Goal: Task Accomplishment & Management: Complete application form

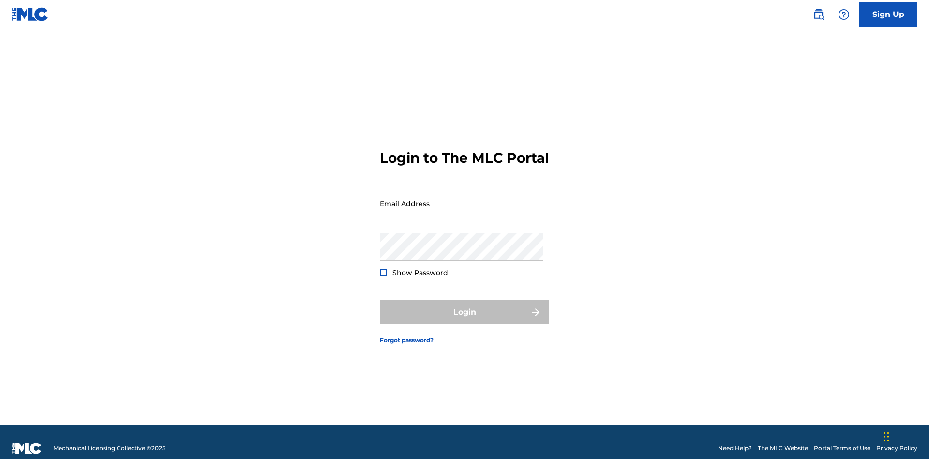
scroll to position [13, 0]
click at [462, 199] on input "Email Address" at bounding box center [462, 204] width 164 height 28
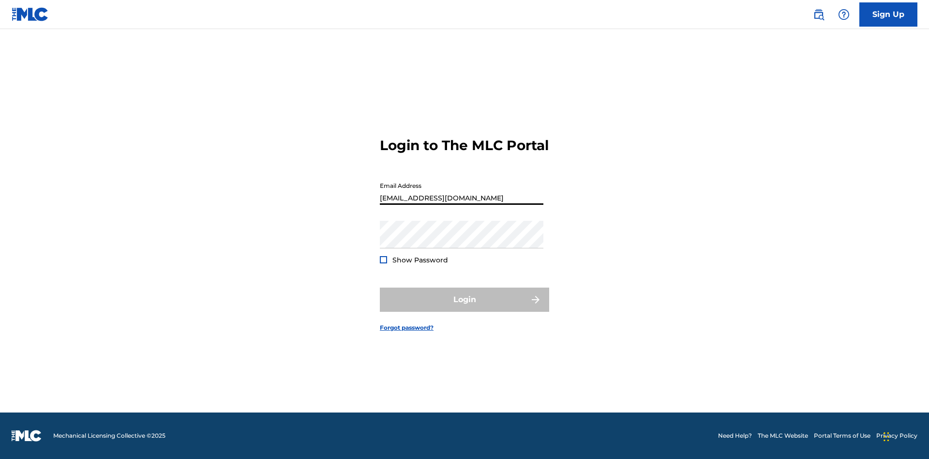
type input "Duke.McTesterson@gmail.com"
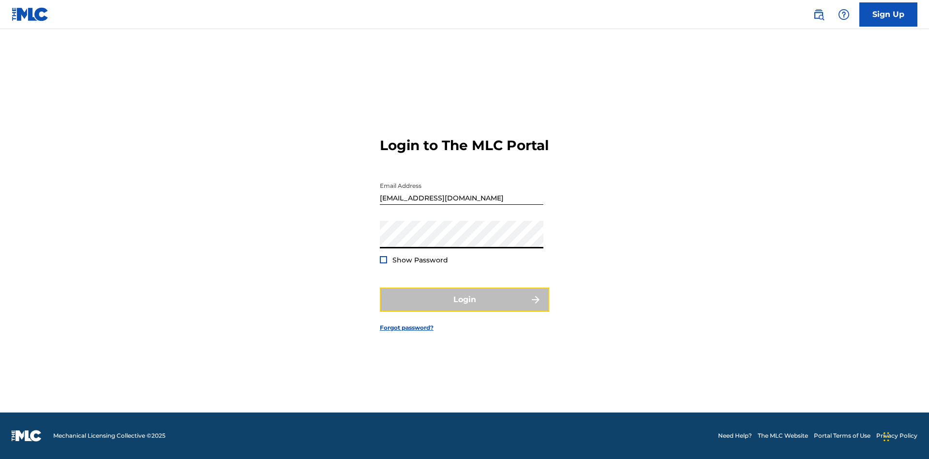
click at [465, 308] on button "Login" at bounding box center [464, 299] width 169 height 24
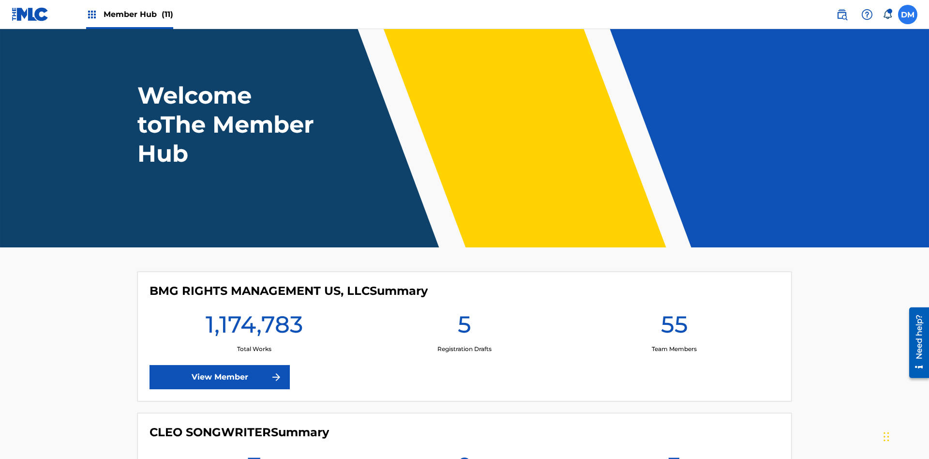
click at [908, 14] on label at bounding box center [907, 14] width 19 height 19
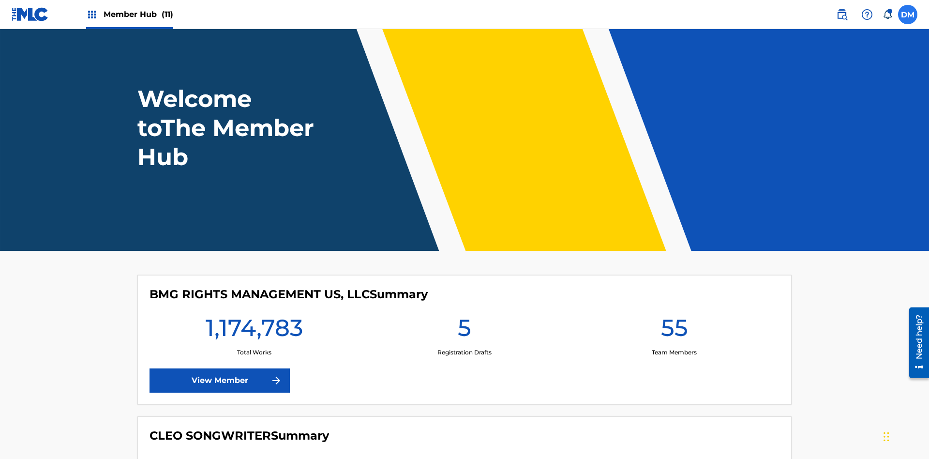
click at [908, 15] on input "DM Duke McTesterson duke.mctesterson@gmail.com Notification Preferences Profile…" at bounding box center [908, 15] width 0 height 0
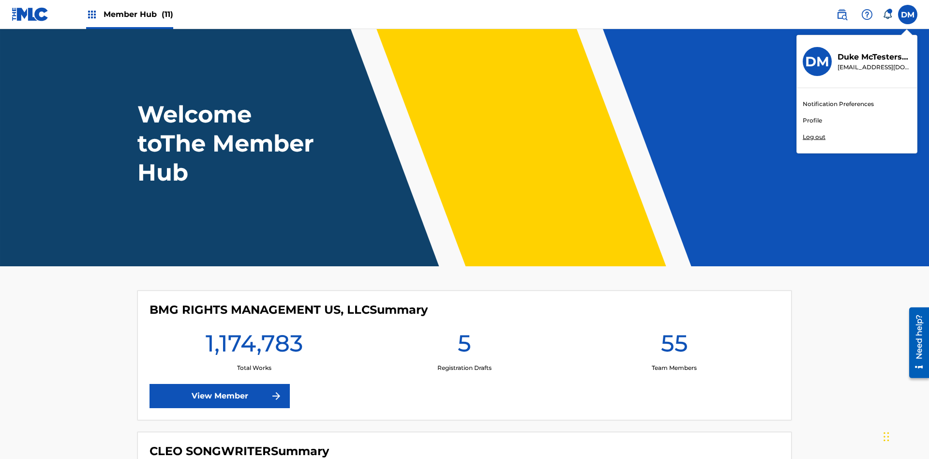
click at [812, 120] on link "Profile" at bounding box center [812, 120] width 19 height 9
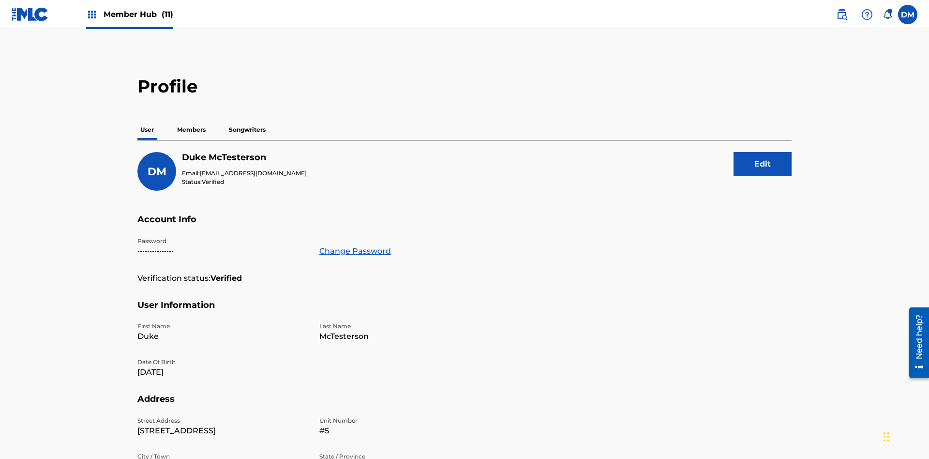
click at [192, 120] on p "Members" at bounding box center [191, 130] width 34 height 20
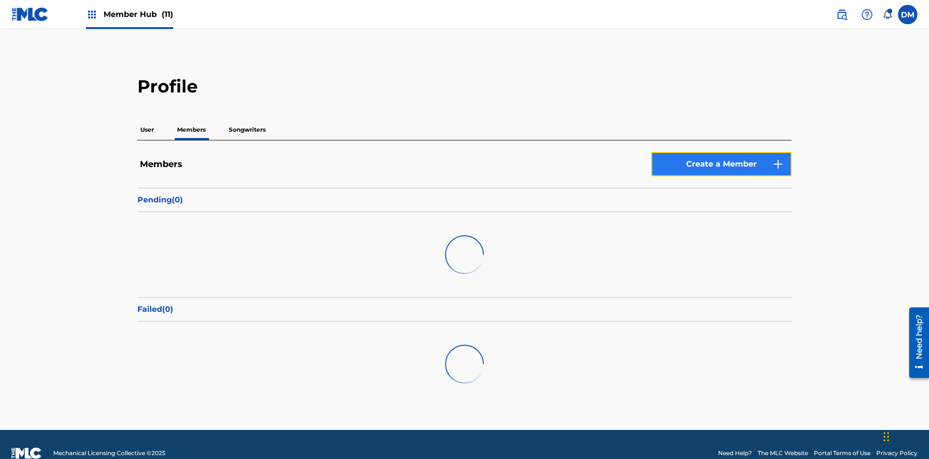
click at [722, 152] on link "Create a Member" at bounding box center [721, 164] width 140 height 24
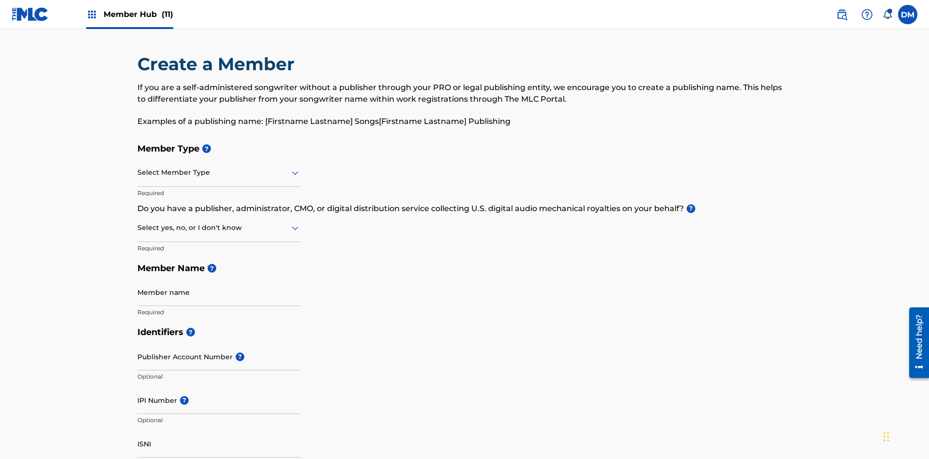
click at [138, 167] on input "text" at bounding box center [138, 172] width 2 height 10
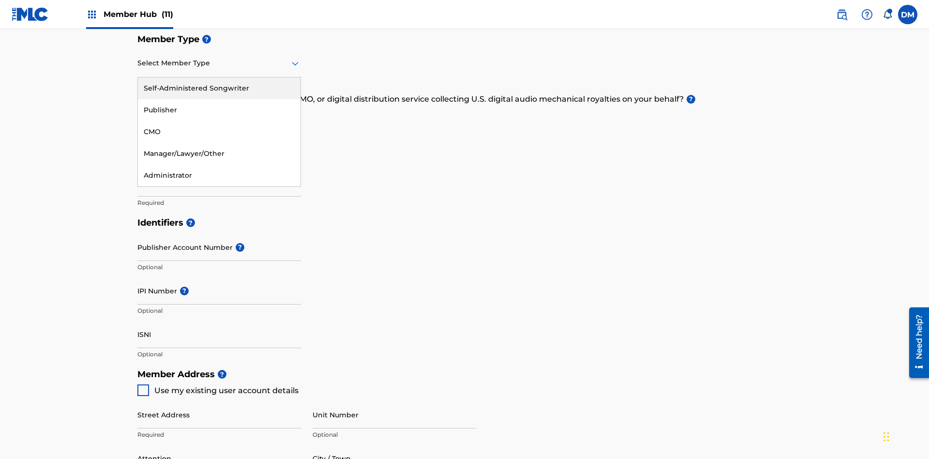
click at [219, 110] on div "Publisher" at bounding box center [219, 110] width 163 height 22
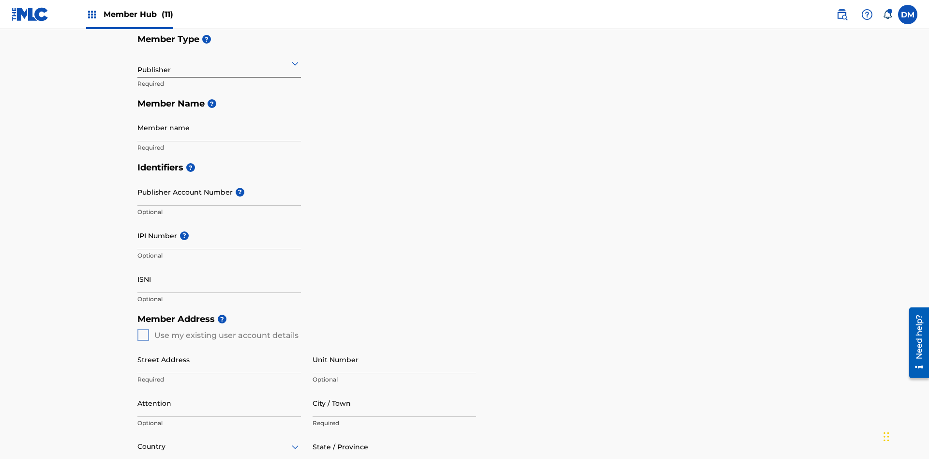
click at [138, 63] on input "text" at bounding box center [138, 63] width 2 height 10
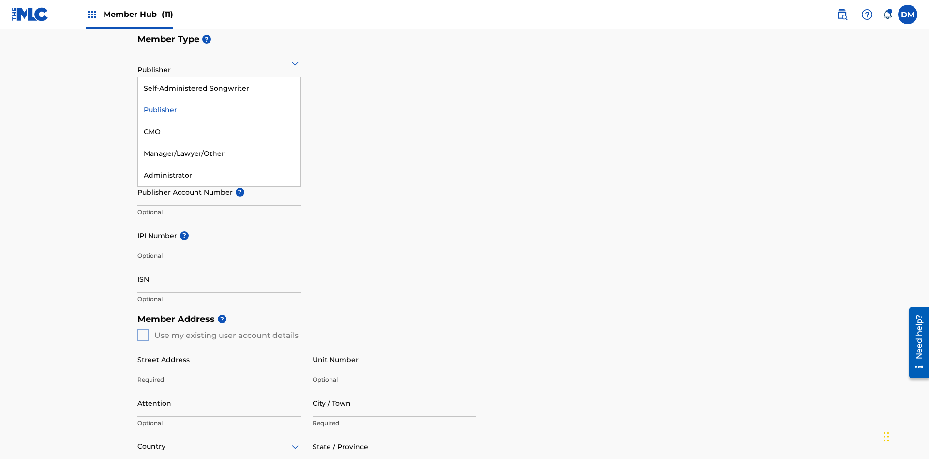
click at [219, 132] on div "CMO" at bounding box center [219, 132] width 163 height 22
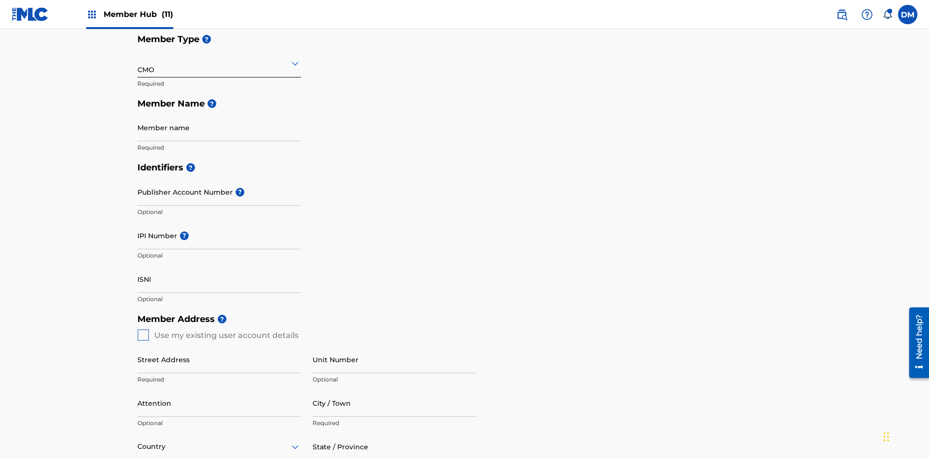
click at [138, 63] on input "text" at bounding box center [138, 63] width 2 height 10
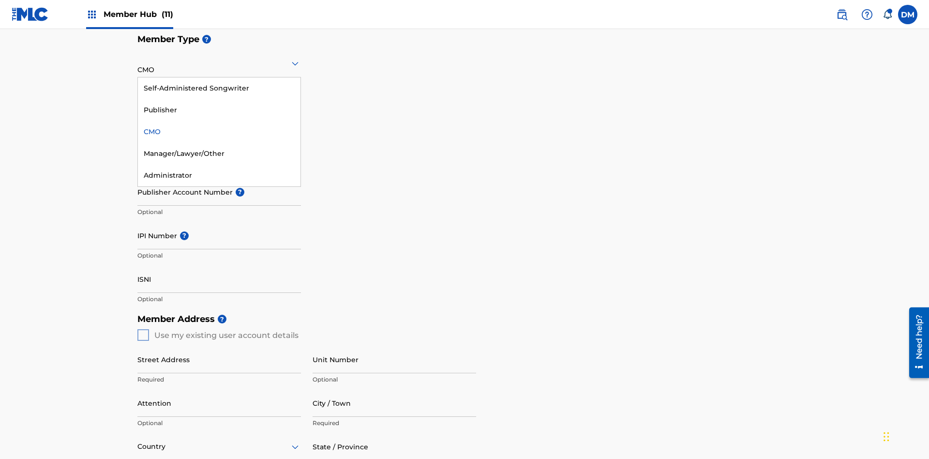
click at [219, 88] on div "Self-Administered Songwriter" at bounding box center [219, 88] width 163 height 22
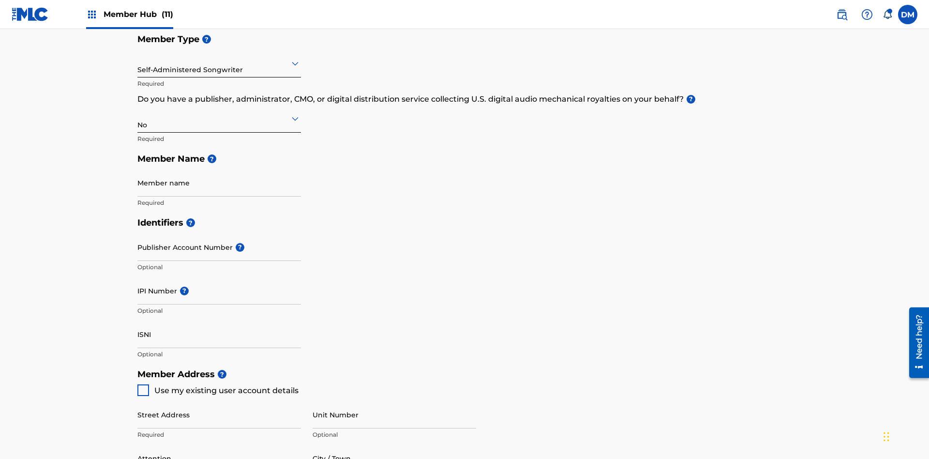
click at [138, 63] on input "text" at bounding box center [138, 63] width 2 height 10
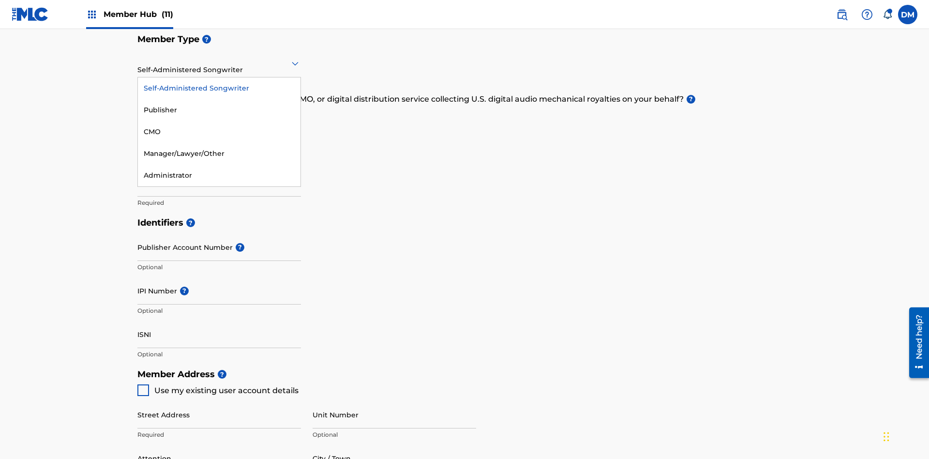
click at [219, 153] on div "Manager/Lawyer/Other" at bounding box center [219, 154] width 163 height 22
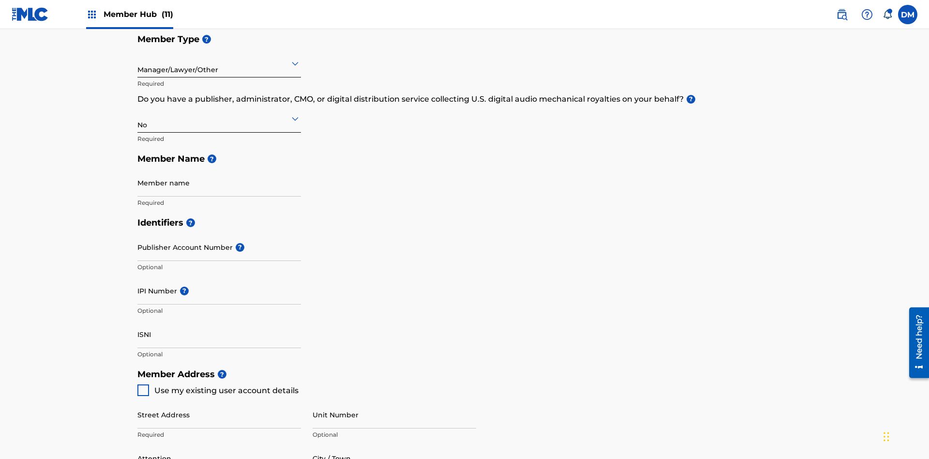
scroll to position [436, 0]
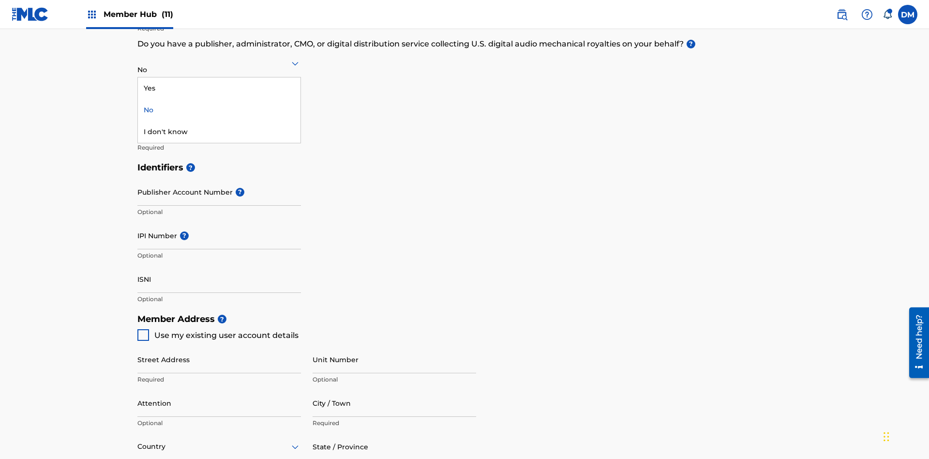
click at [219, 88] on div "Yes" at bounding box center [219, 88] width 163 height 22
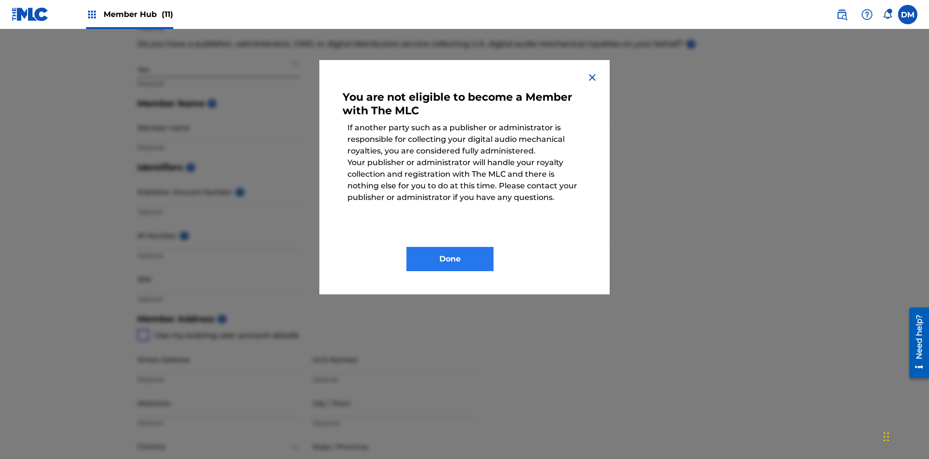
click at [450, 259] on button "Done" at bounding box center [449, 259] width 87 height 24
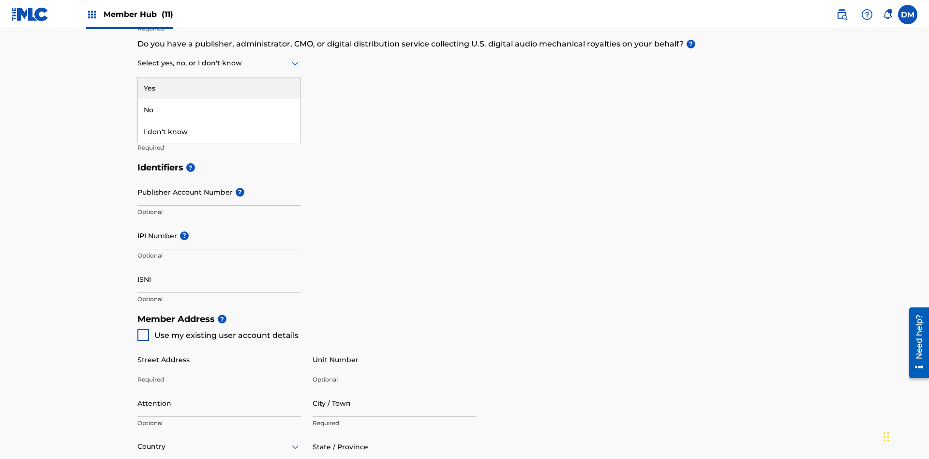
click at [219, 132] on div "I don't know" at bounding box center [219, 132] width 163 height 22
click at [219, 110] on div "No" at bounding box center [219, 110] width 163 height 22
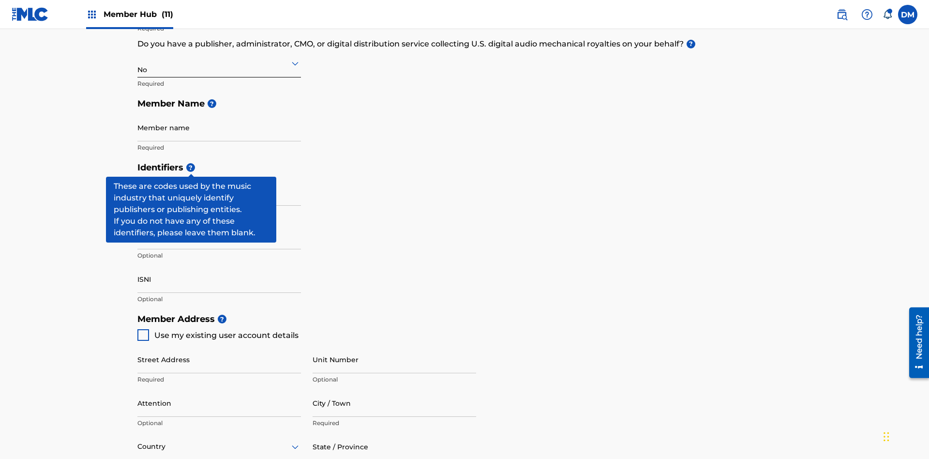
scroll to position [294, 0]
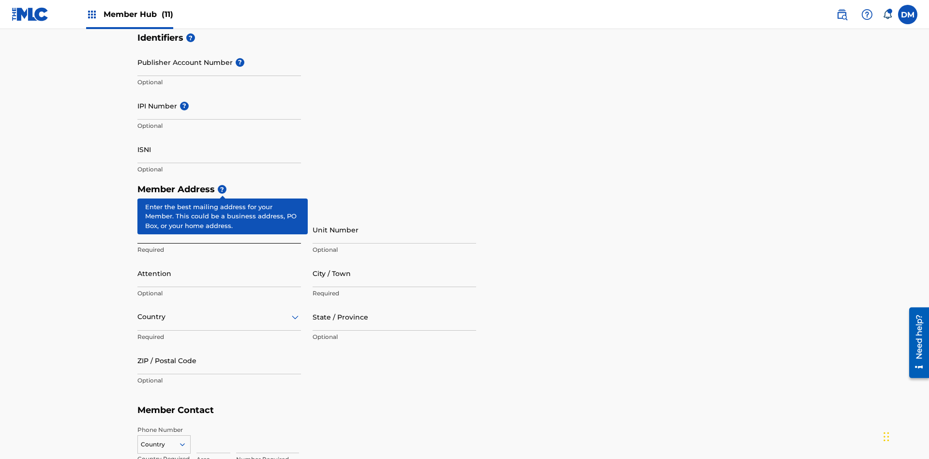
type input "Z2025.09.27.04.29.07"
click at [219, 216] on input "Street Address" at bounding box center [219, 230] width 164 height 28
type input "123 Main St"
click at [394, 216] on input "Unit Number" at bounding box center [395, 230] width 164 height 28
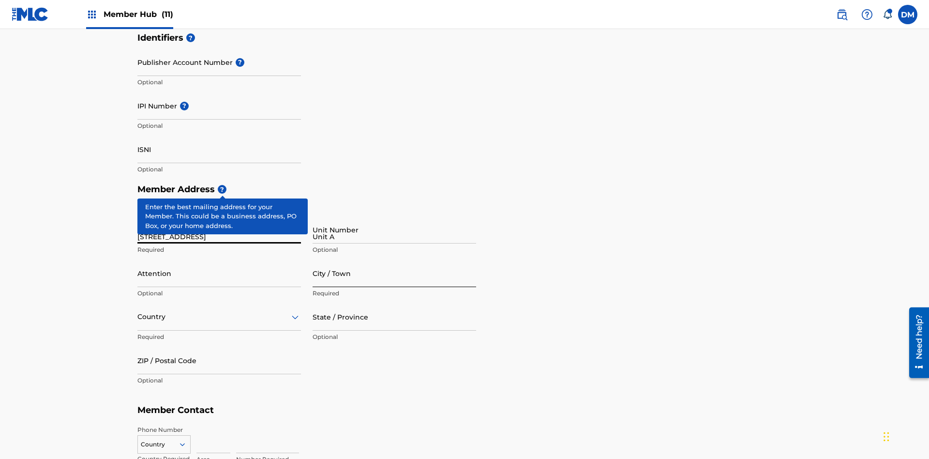
type input "Unit A"
click at [219, 259] on input "Attention" at bounding box center [219, 273] width 164 height 28
type input "Steve"
click at [394, 259] on input "City / Town" at bounding box center [395, 273] width 164 height 28
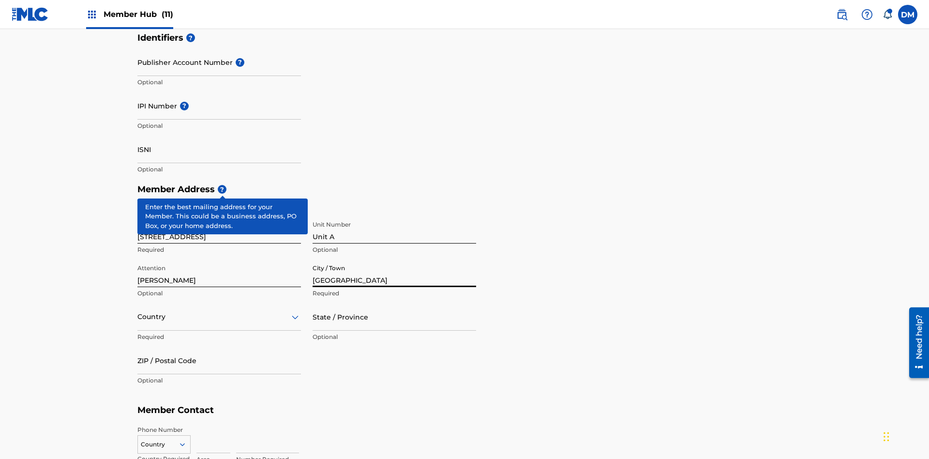
type input "London"
click at [138, 312] on input "text" at bounding box center [138, 317] width 2 height 10
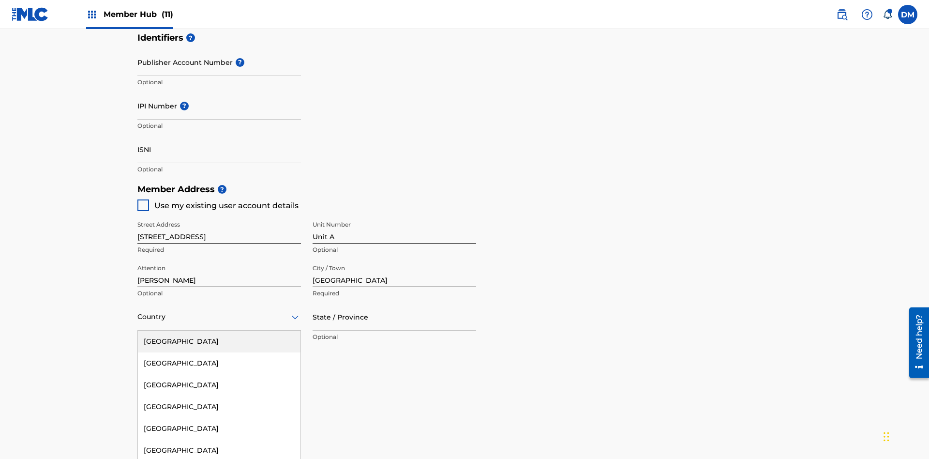
click at [219, 331] on div "United States" at bounding box center [219, 342] width 163 height 22
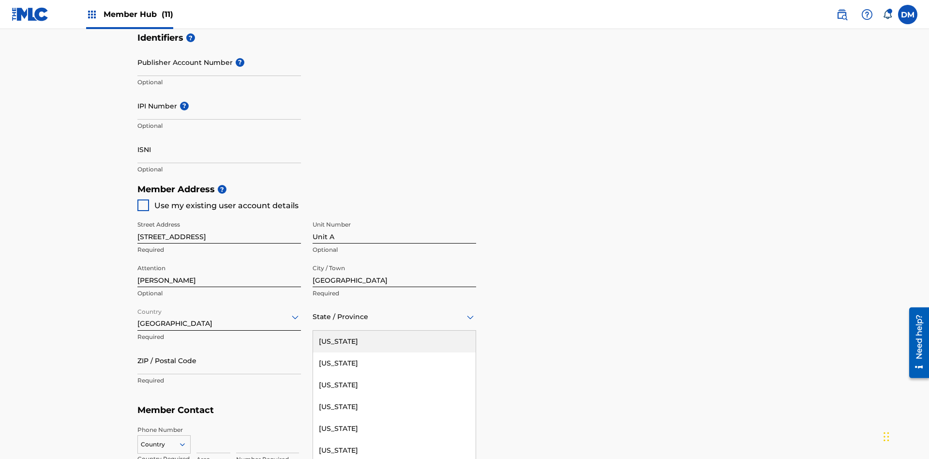
click at [219, 346] on input "ZIP / Postal Code" at bounding box center [219, 360] width 164 height 28
click at [186, 440] on icon at bounding box center [182, 444] width 9 height 9
click at [164, 450] on div "US, CA +1" at bounding box center [164, 469] width 52 height 38
click at [213, 425] on input at bounding box center [213, 439] width 34 height 28
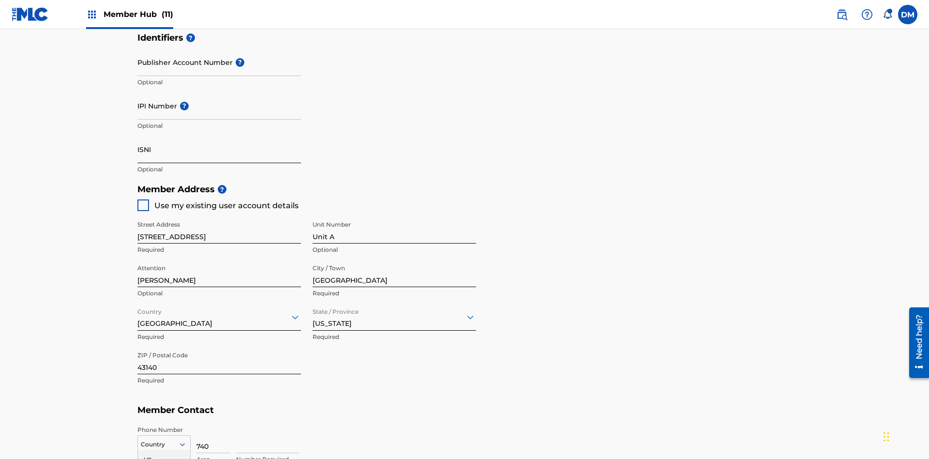
click at [268, 425] on input at bounding box center [267, 439] width 63 height 28
click at [219, 72] on input "Publisher Account Number ?" at bounding box center [219, 62] width 164 height 28
click at [219, 92] on input "IPI Number ?" at bounding box center [219, 106] width 164 height 28
click at [219, 135] on input "ISNI" at bounding box center [219, 149] width 164 height 28
